Goal: Complete application form: Complete application form

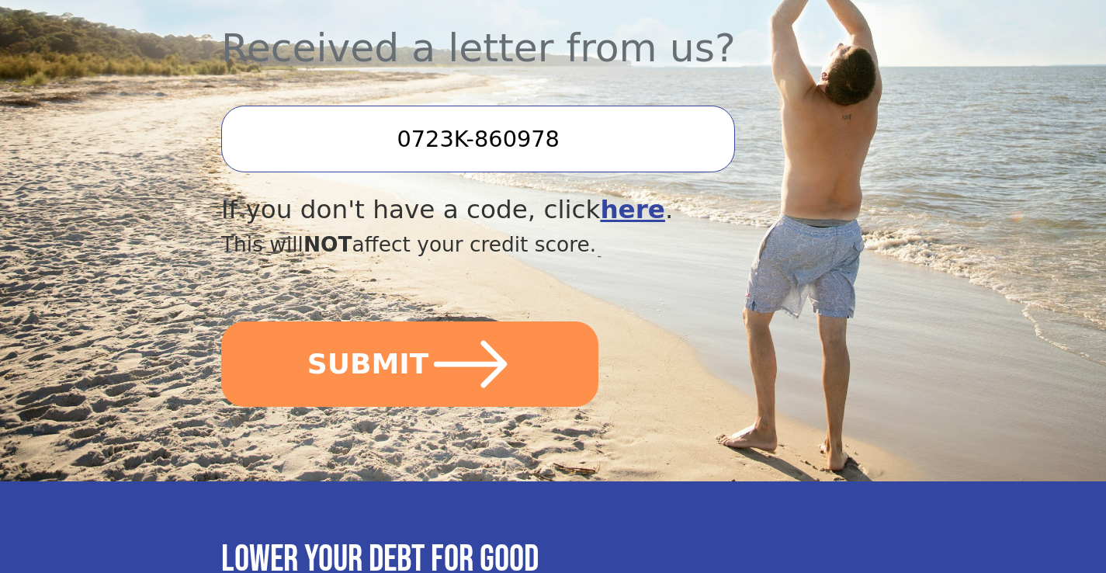
scroll to position [598, 0]
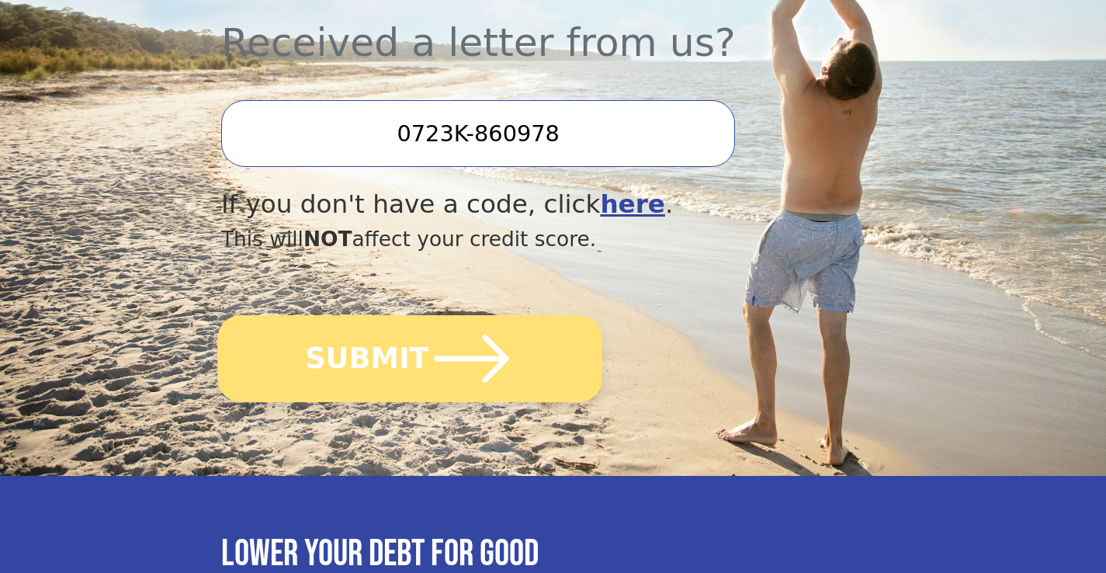
click at [476, 361] on icon "submit" at bounding box center [471, 358] width 85 height 85
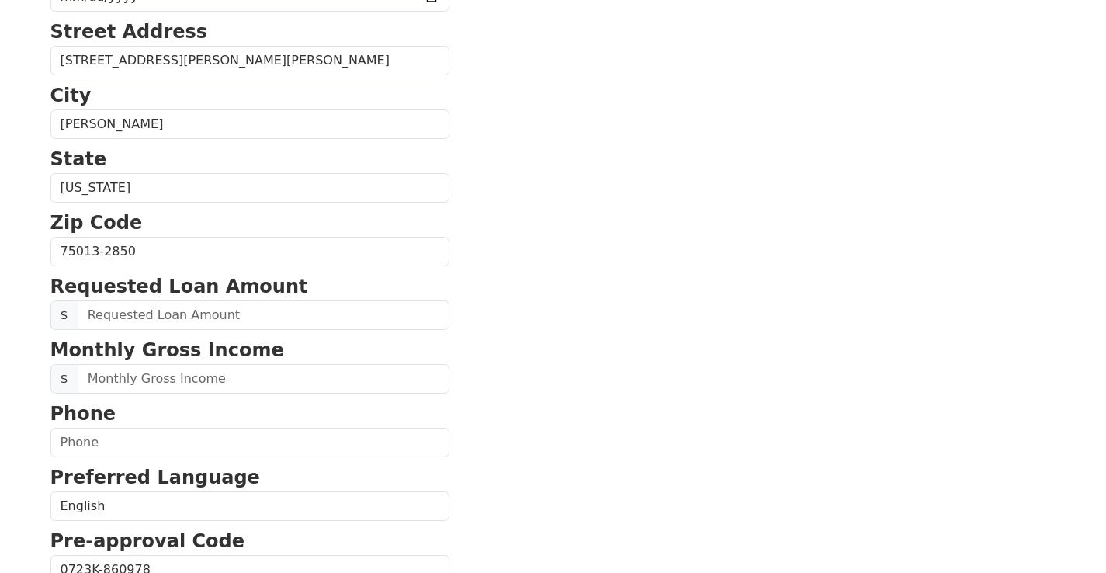
scroll to position [428, 0]
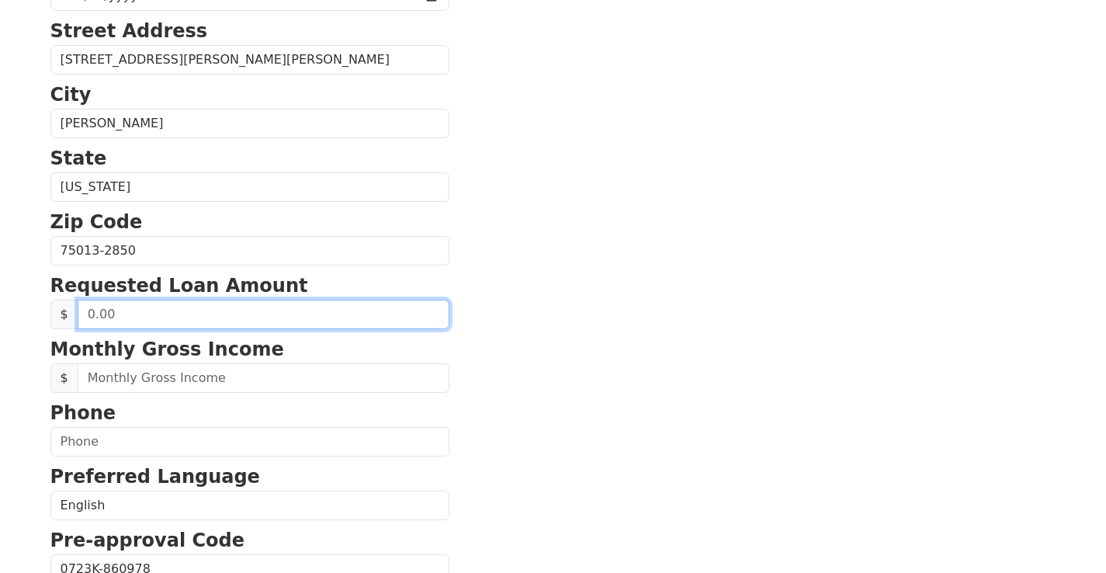
click at [187, 315] on input "text" at bounding box center [264, 314] width 372 height 29
type input "50,000.00"
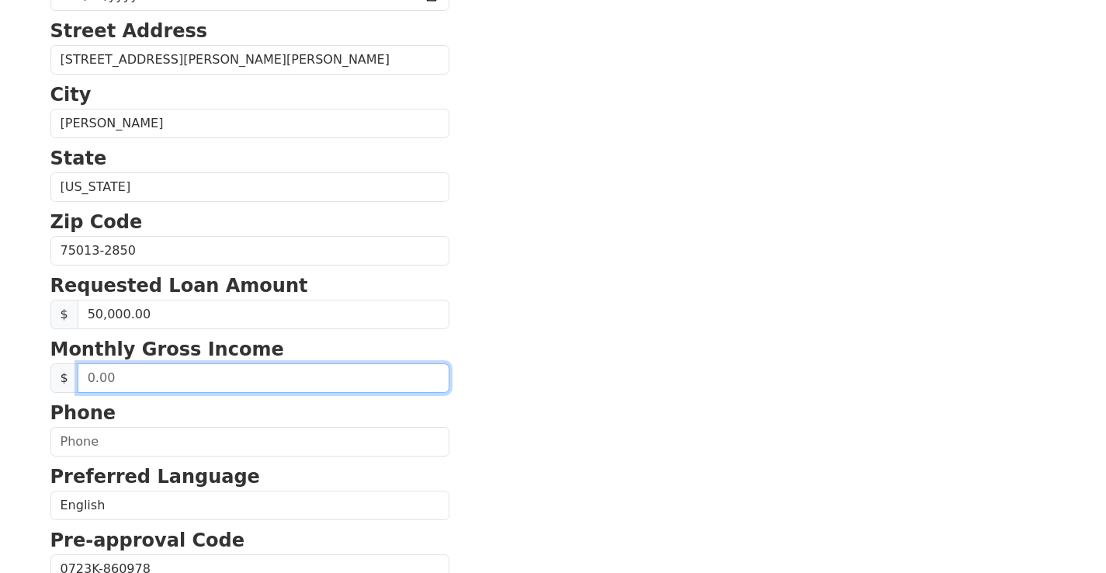
click at [178, 377] on input "text" at bounding box center [264, 377] width 372 height 29
type input "18,000.00"
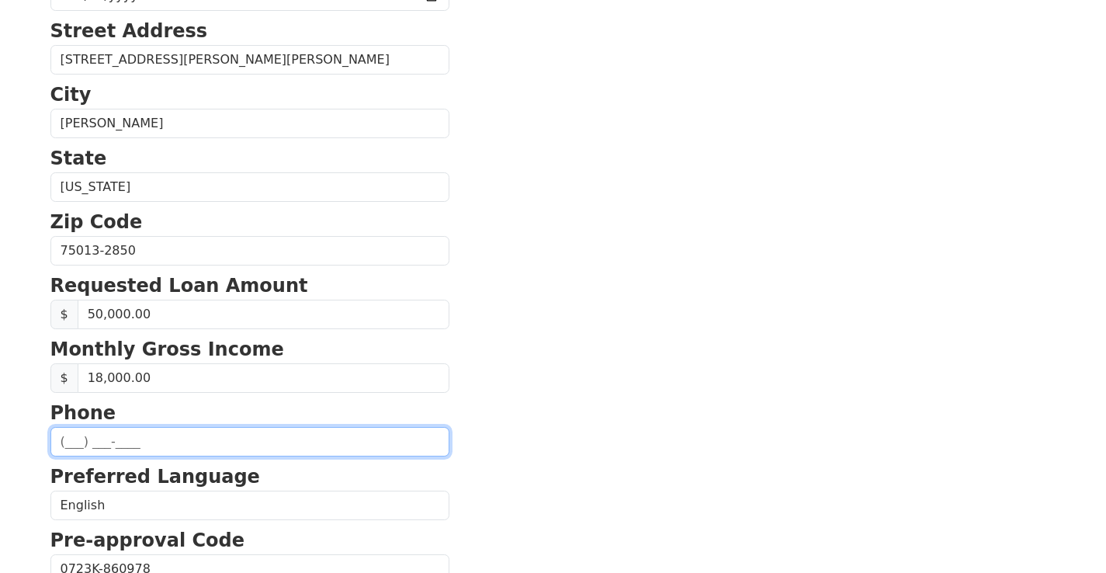
type input "(678) 936-1899"
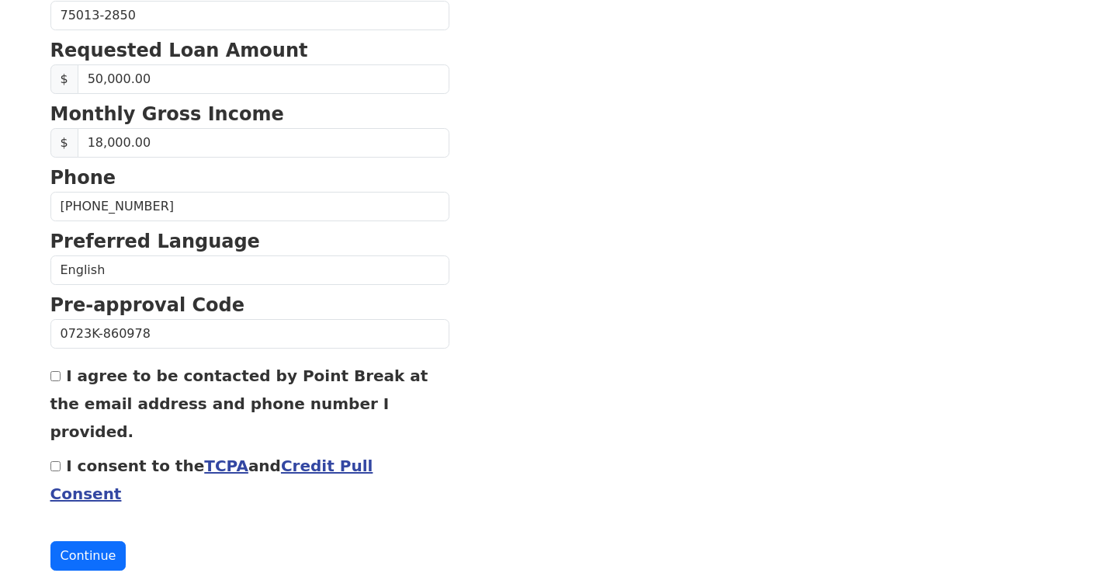
scroll to position [662, 0]
click at [57, 376] on input "I agree to be contacted by Point Break at the email address and phone number I …" at bounding box center [55, 377] width 10 height 10
checkbox input "true"
click at [54, 462] on input "I consent to the TCPA and Credit Pull Consent" at bounding box center [55, 467] width 10 height 10
checkbox input "true"
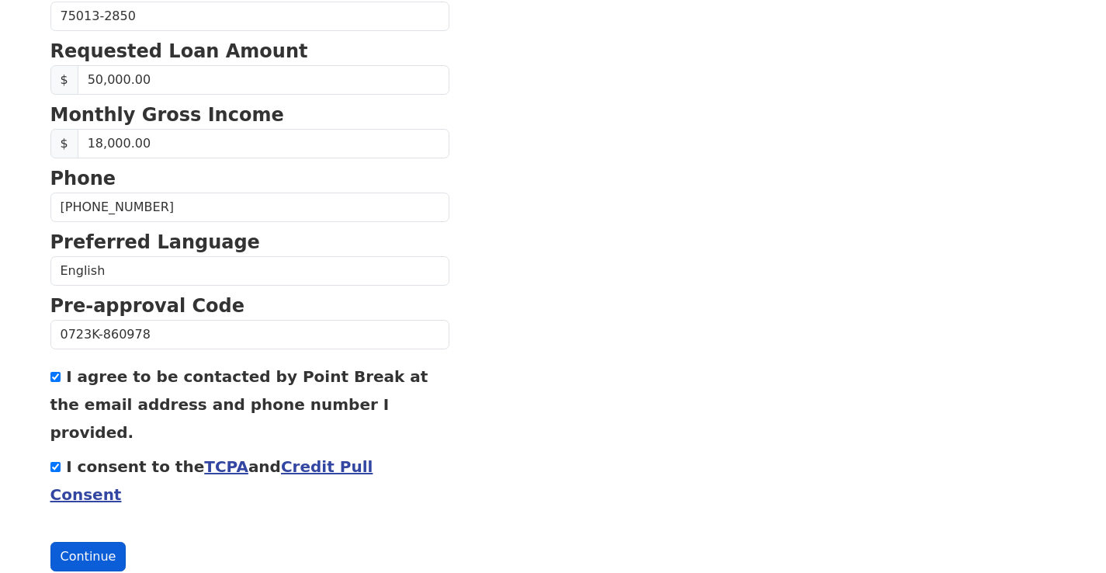
click at [76, 542] on button "Continue" at bounding box center [88, 556] width 76 height 29
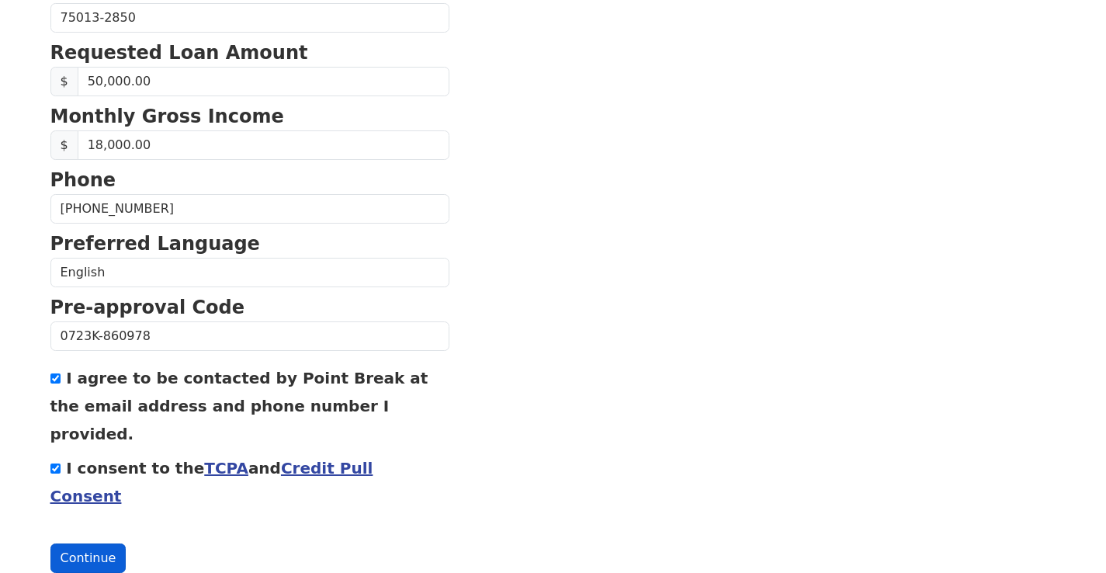
click at [86, 543] on button "Continue" at bounding box center [88, 557] width 76 height 29
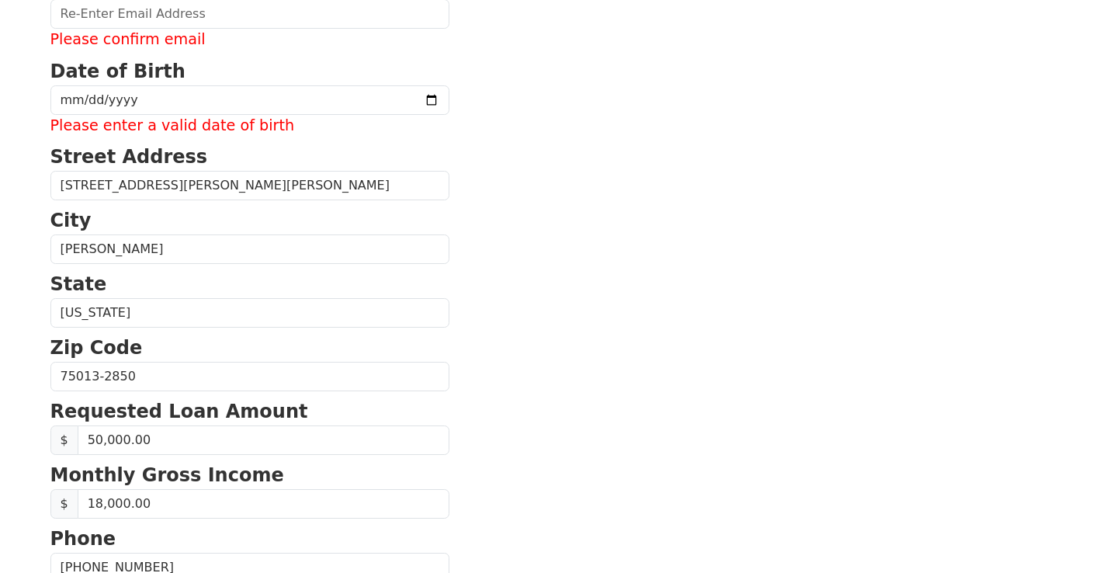
scroll to position [368, 0]
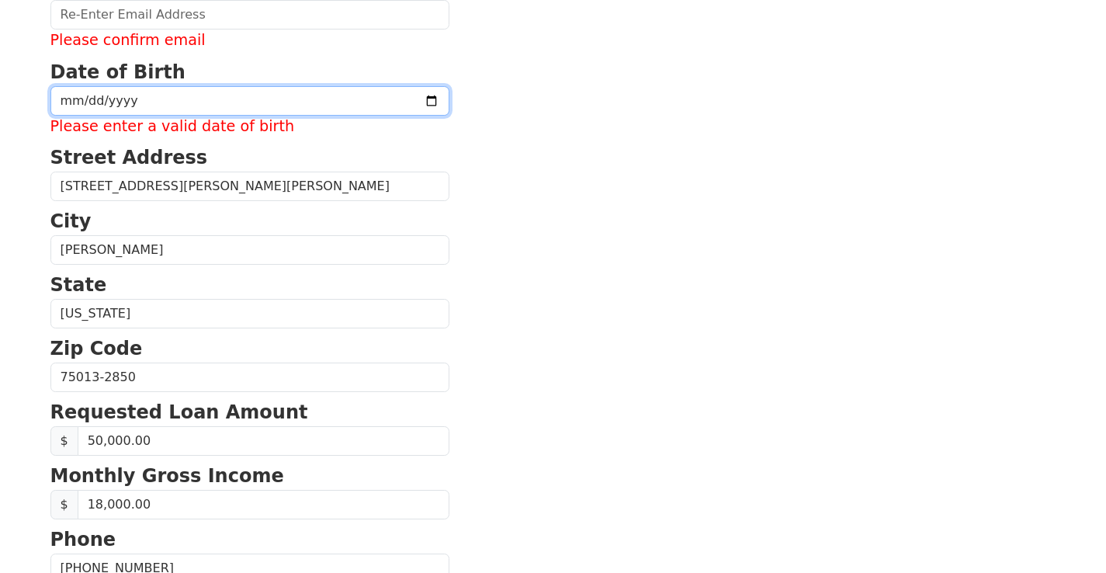
click at [113, 96] on input "date" at bounding box center [249, 100] width 399 height 29
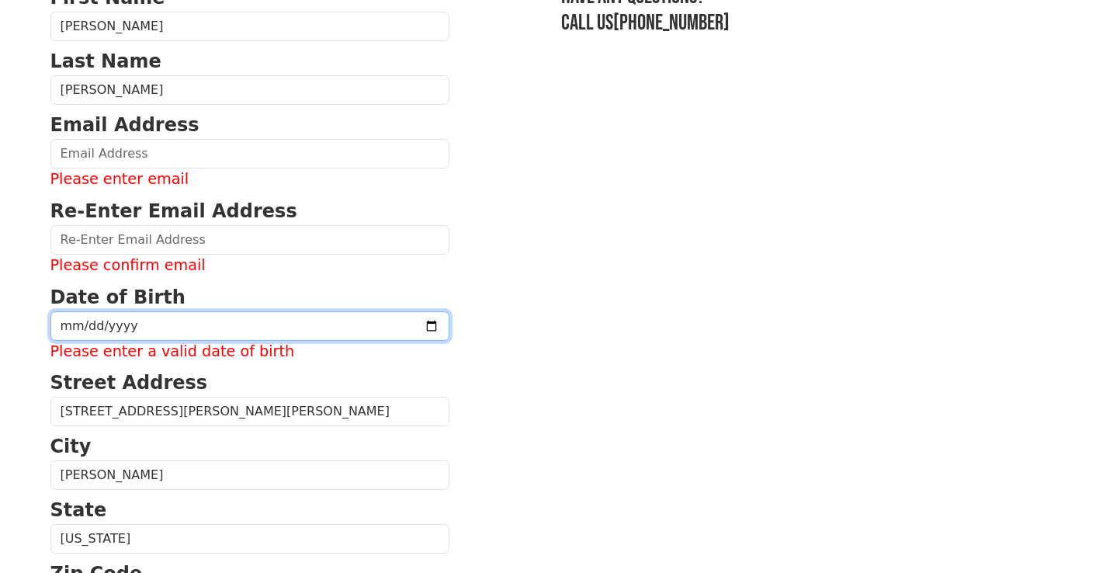
scroll to position [141, 0]
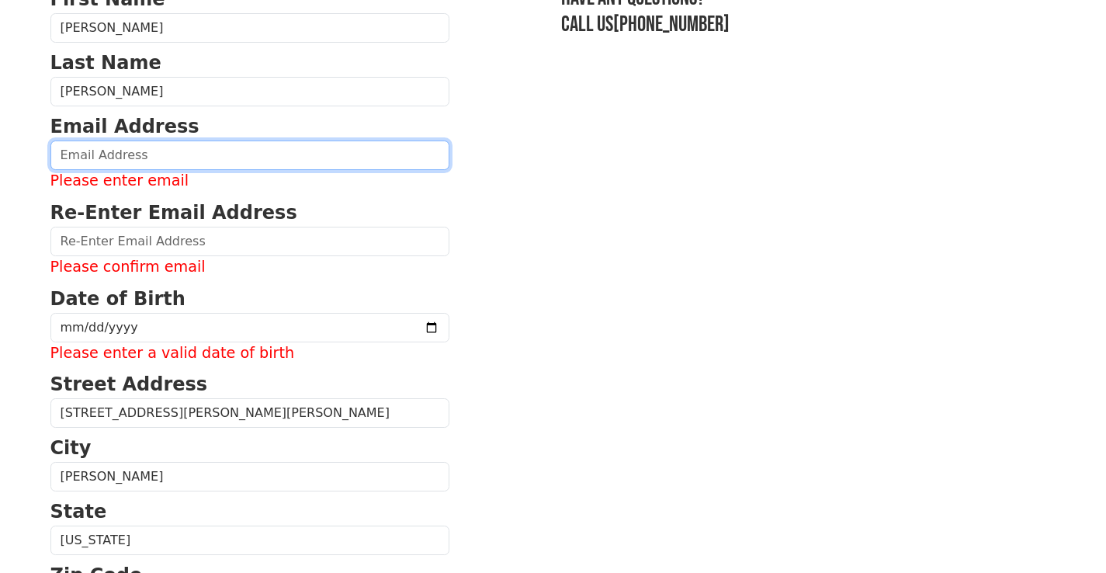
type input "jcmiller1974@icloud.com"
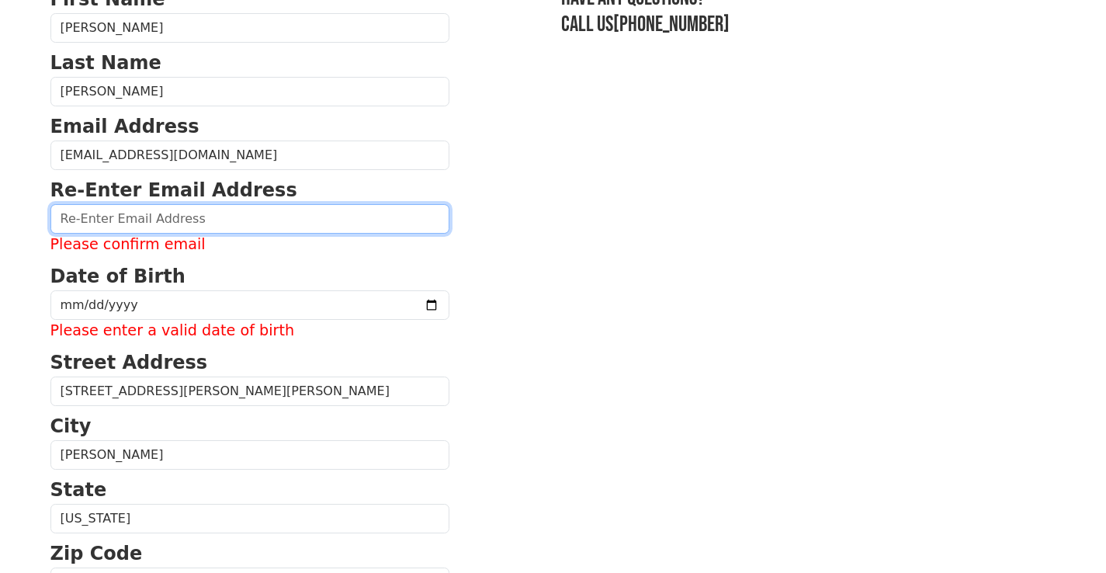
type input "jcmiller1974@icloud.com"
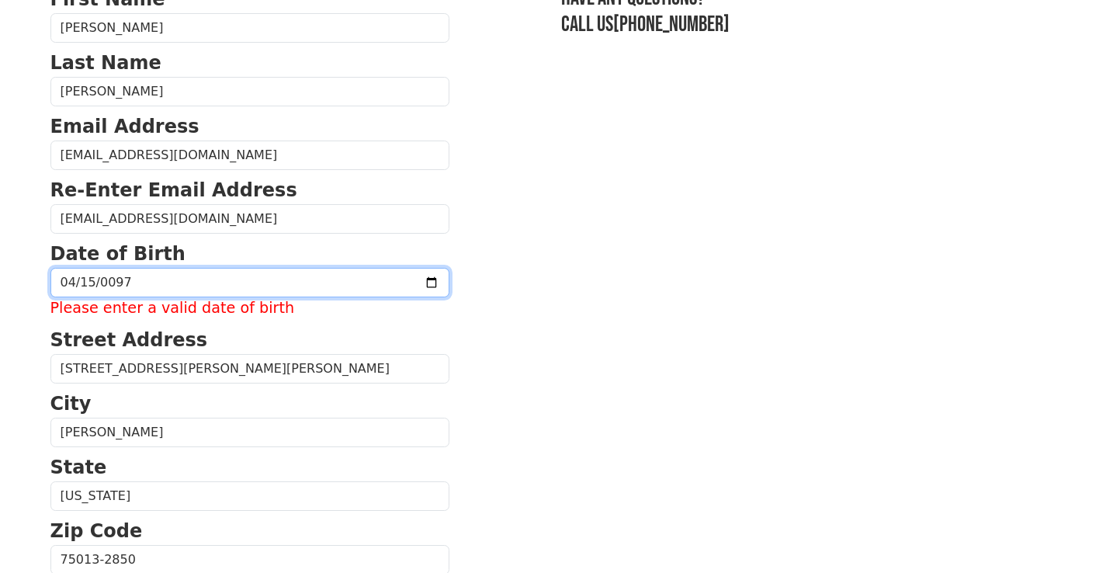
type input "0974-04-15"
type input "0074-04-15"
type input "0007-04-15"
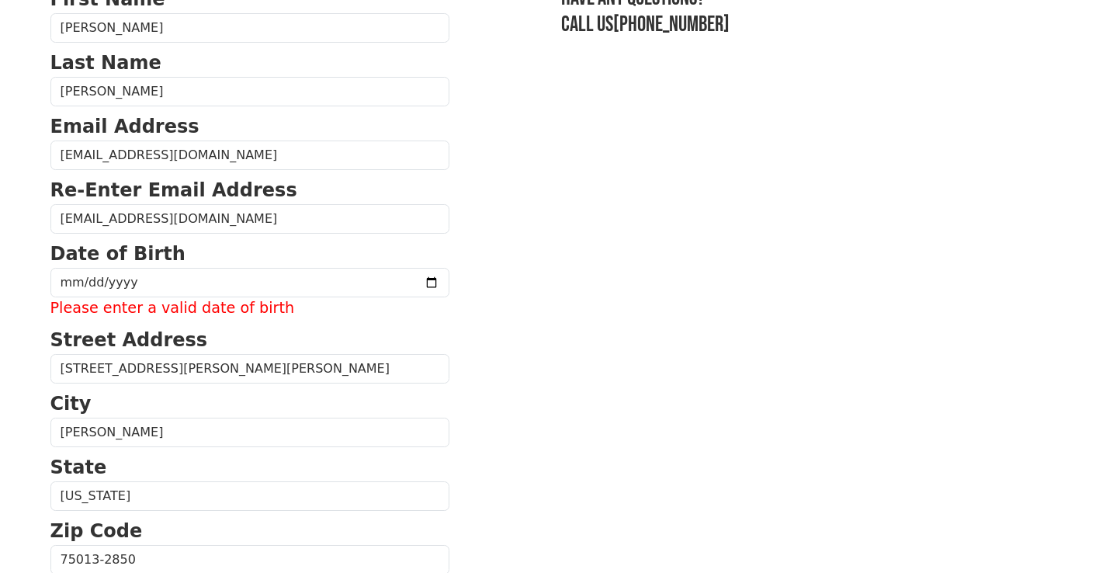
click at [585, 304] on section "First Name Justin Last Name Miller Email Address jcmiller1974@icloud.com Re-Ent…" at bounding box center [553, 549] width 1006 height 1129
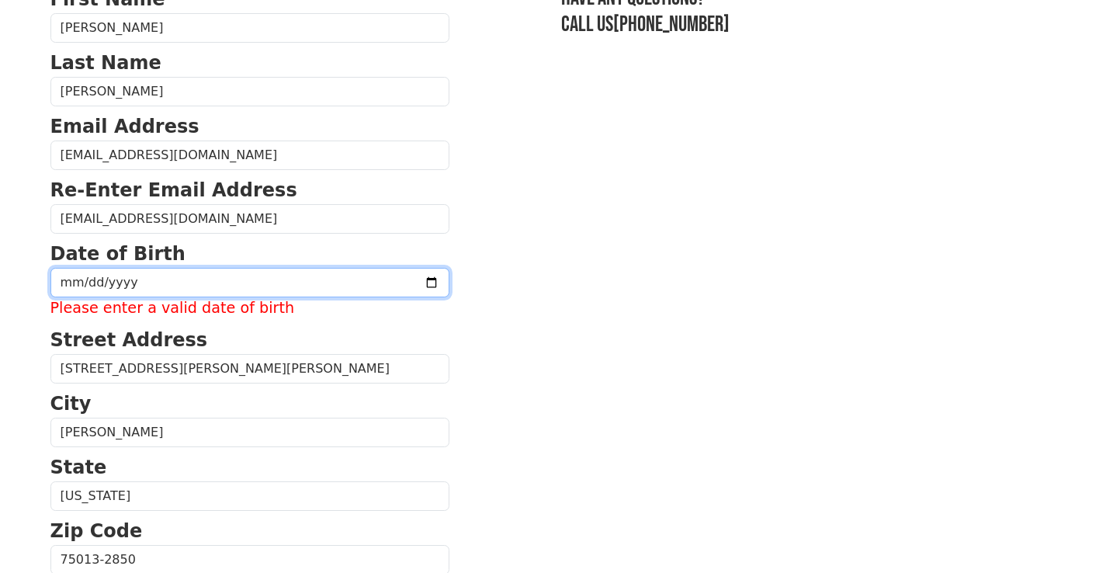
click at [98, 279] on input "date" at bounding box center [249, 282] width 399 height 29
click at [158, 276] on input "0974-04-15" at bounding box center [249, 282] width 399 height 29
click at [123, 283] on input "0974-04-15" at bounding box center [249, 282] width 399 height 29
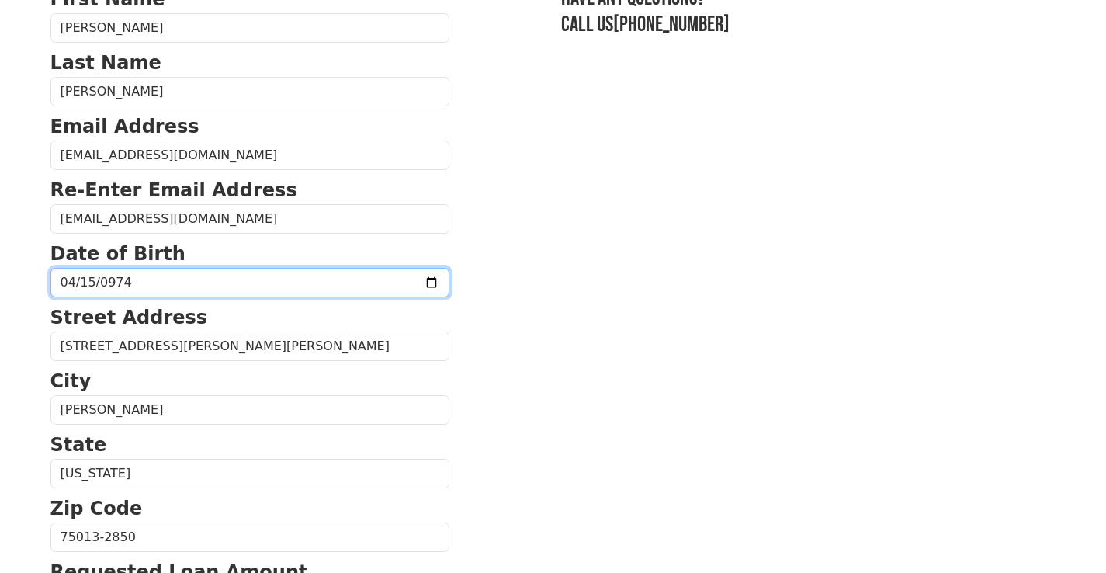
type input "1974-04-15"
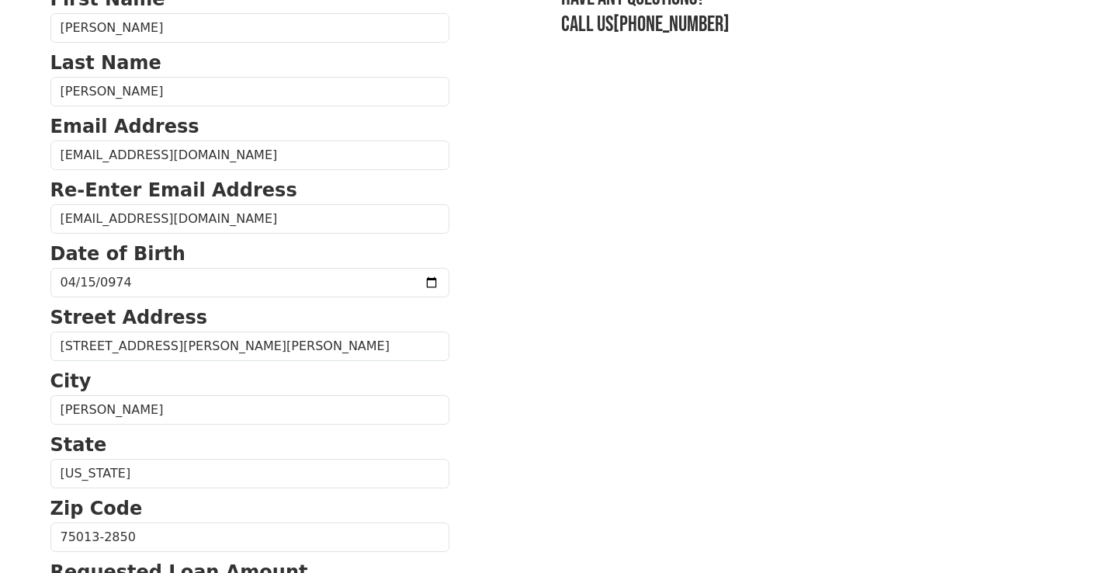
click at [489, 390] on section "First Name Justin Last Name Miller Email Address jcmiller1974@icloud.com Re-Ent…" at bounding box center [553, 538] width 1006 height 1107
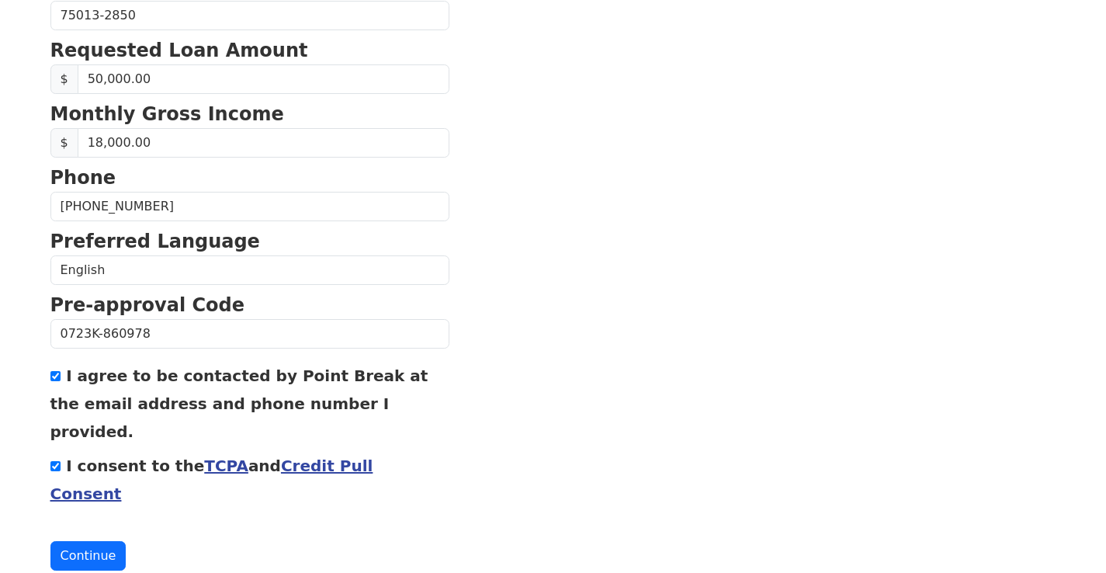
scroll to position [662, 0]
click at [95, 542] on button "Continue" at bounding box center [88, 556] width 76 height 29
